Goal: Transaction & Acquisition: Register for event/course

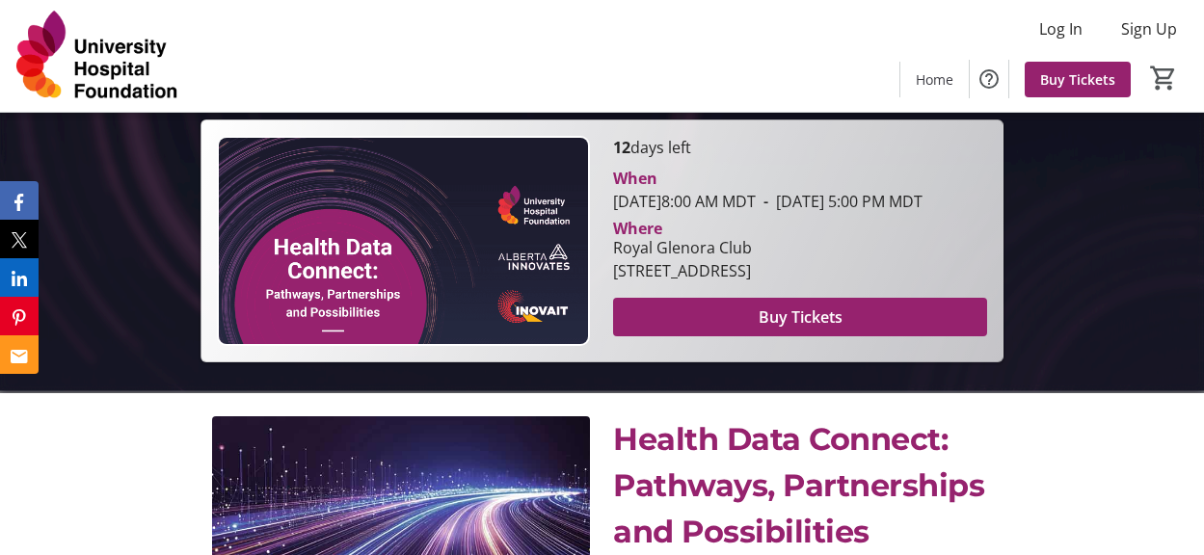
scroll to position [289, 0]
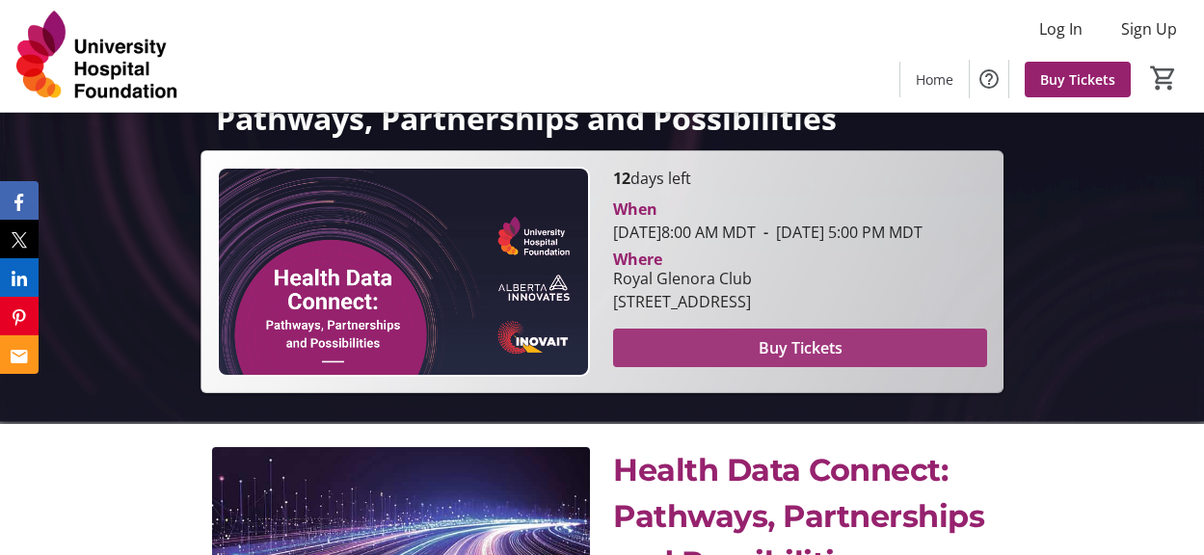
click at [790, 360] on span "Buy Tickets" at bounding box center [801, 347] width 84 height 23
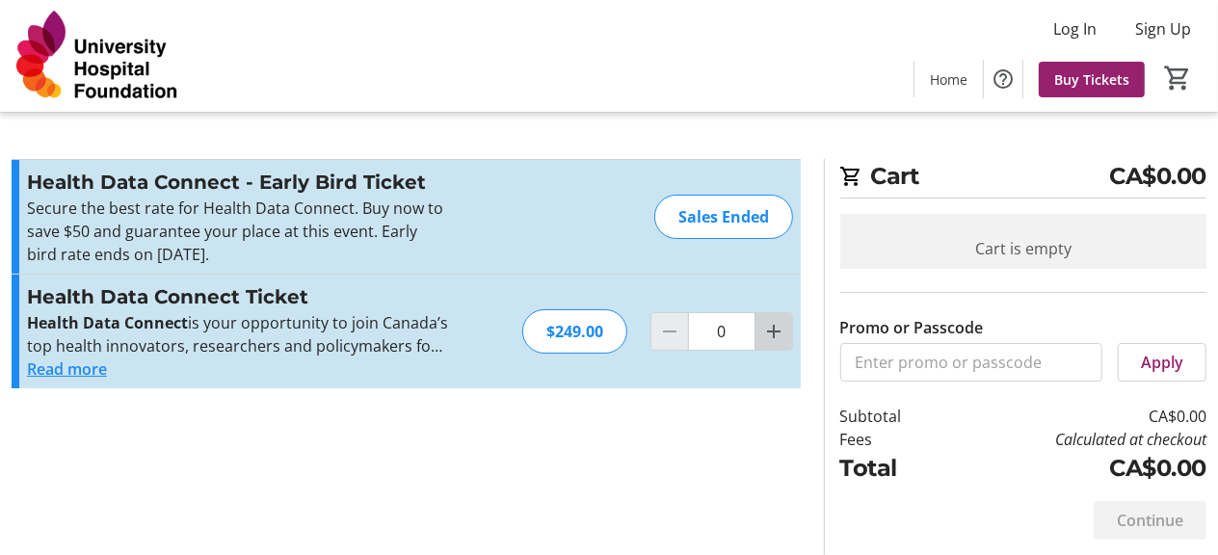
click at [765, 327] on mat-icon "Increment by one" at bounding box center [773, 331] width 23 height 23
type input "1"
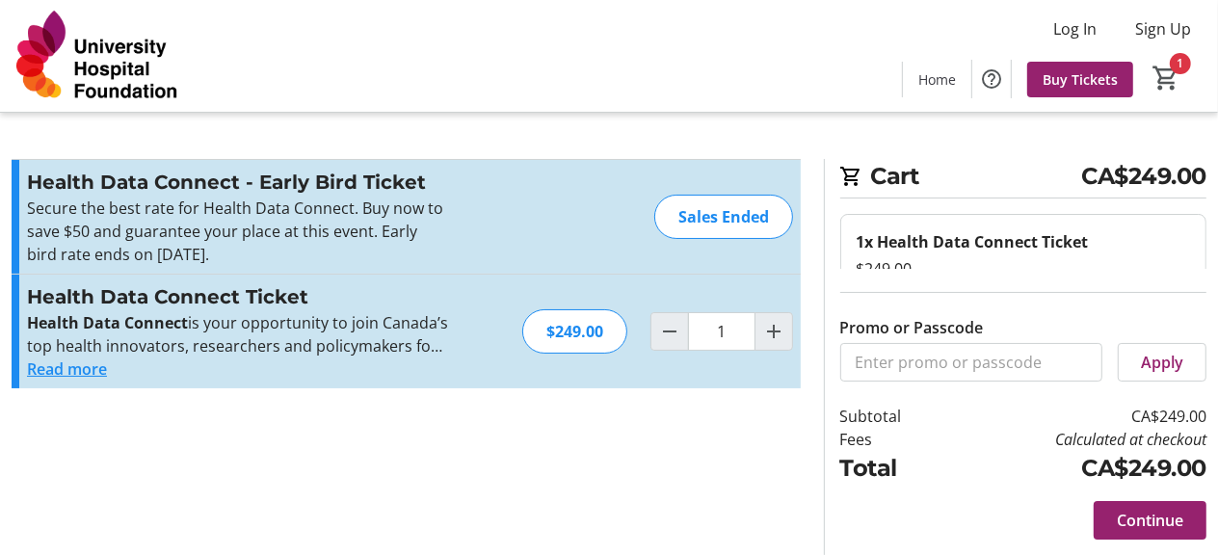
click at [416, 343] on p "Health Data Connect is your opportunity to join Canada’s top health innovators,…" at bounding box center [237, 334] width 421 height 46
click at [91, 372] on button "Read more" at bounding box center [67, 369] width 80 height 23
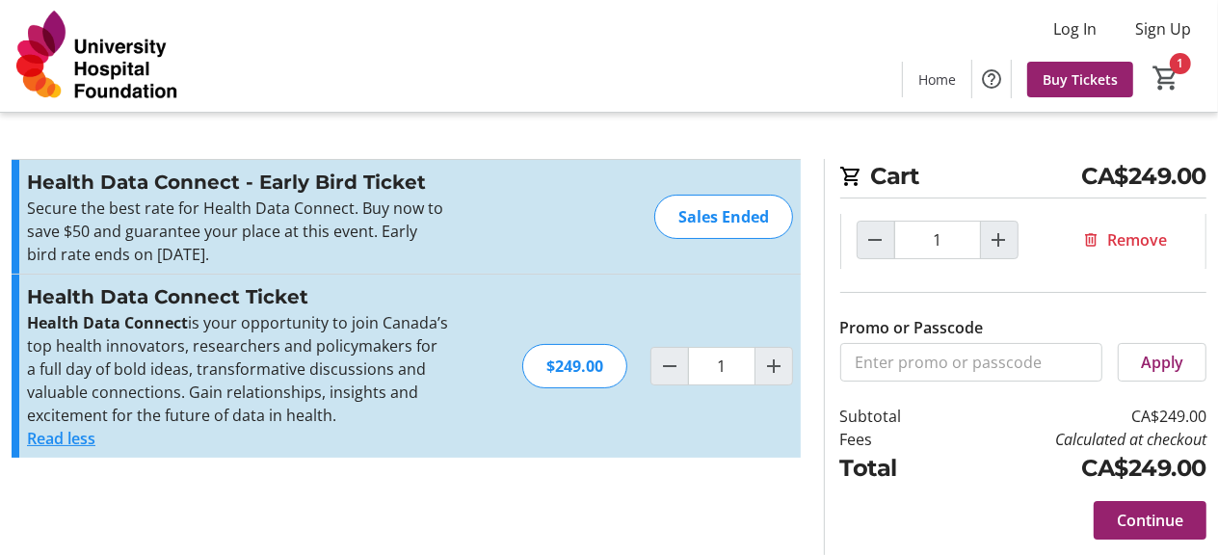
scroll to position [71, 0]
click at [216, 189] on h3 "Health Data Connect - Early Bird Ticket" at bounding box center [237, 182] width 421 height 29
click at [160, 296] on h3 "Health Data Connect Ticket" at bounding box center [237, 296] width 421 height 29
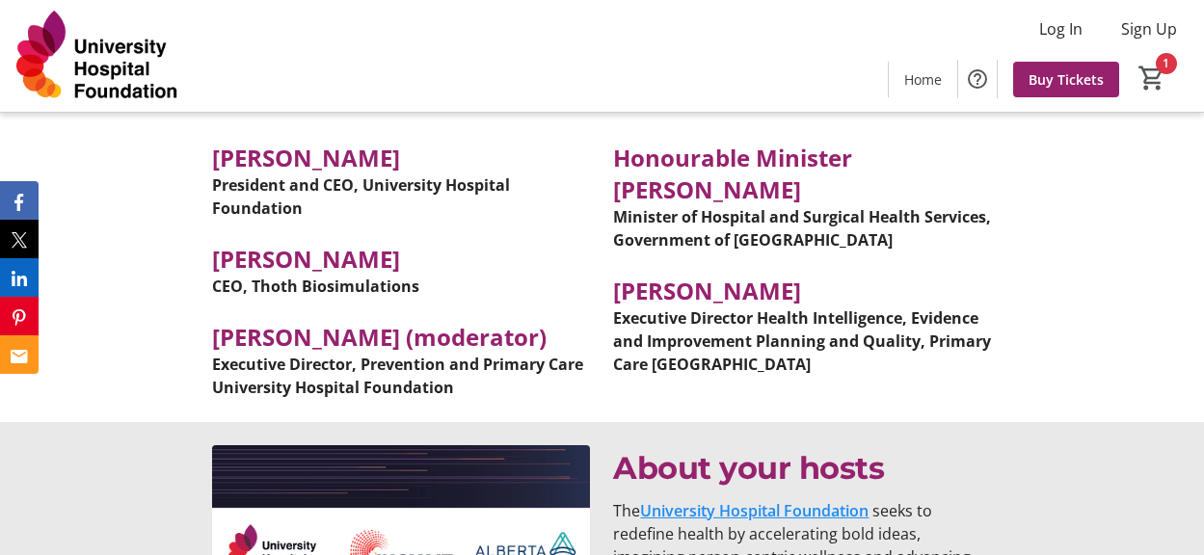
scroll to position [15725, 0]
